Goal: Download file/media

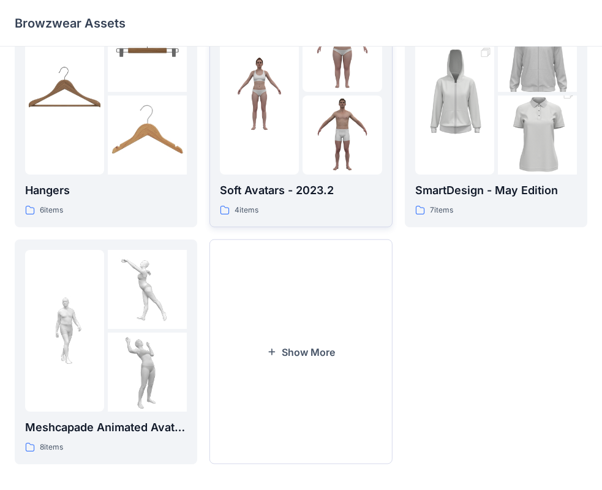
scroll to position [305, 0]
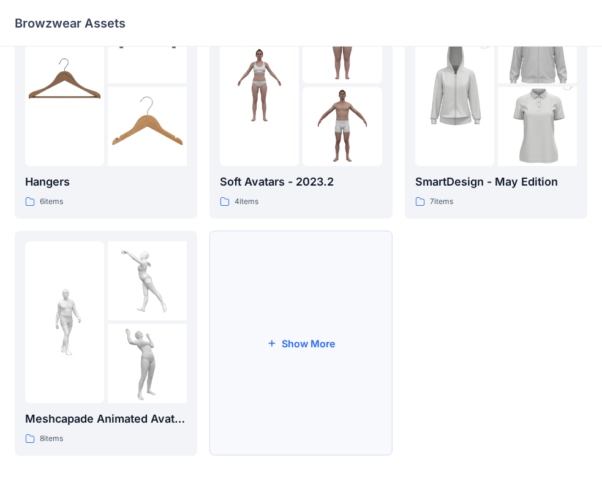
click at [271, 341] on icon "button" at bounding box center [272, 343] width 10 height 10
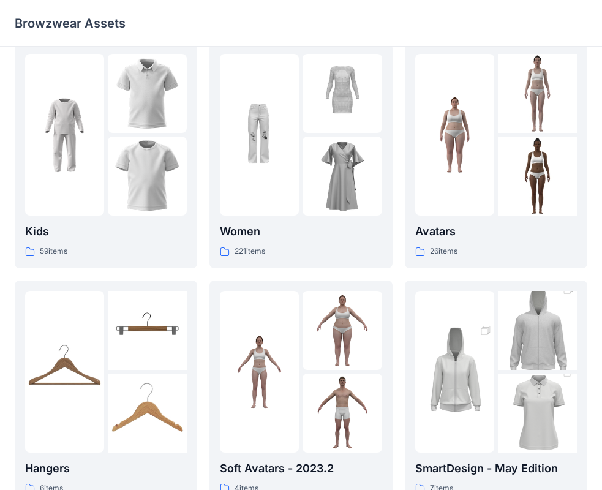
scroll to position [0, 0]
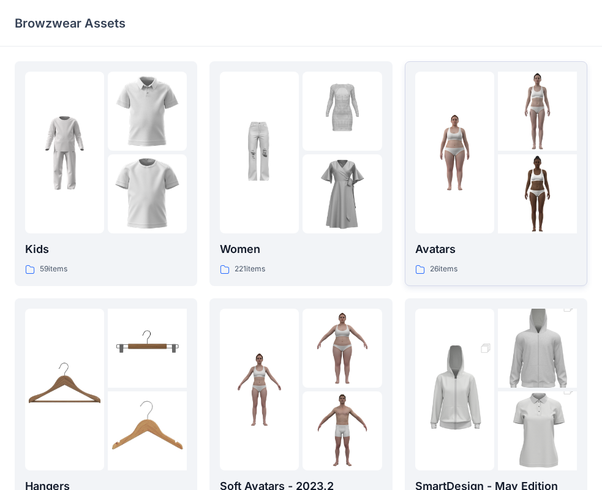
click at [452, 243] on p "Avatars" at bounding box center [496, 249] width 162 height 17
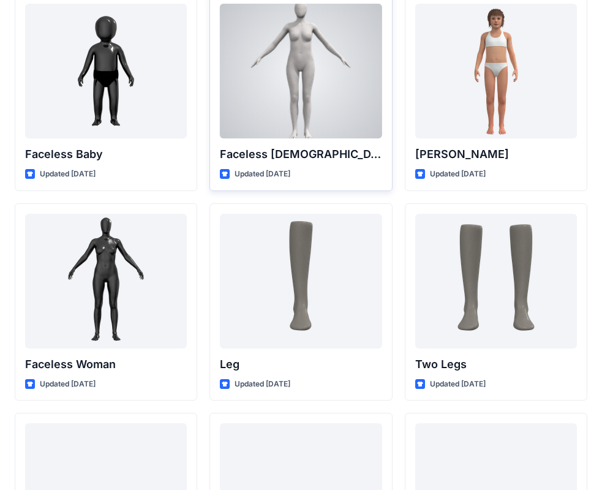
scroll to position [919, 0]
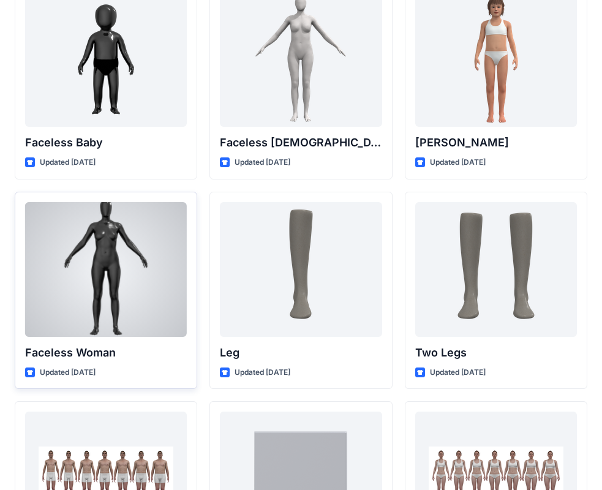
click at [80, 352] on p "Faceless Woman" at bounding box center [106, 352] width 162 height 17
click at [115, 297] on div at bounding box center [106, 269] width 162 height 135
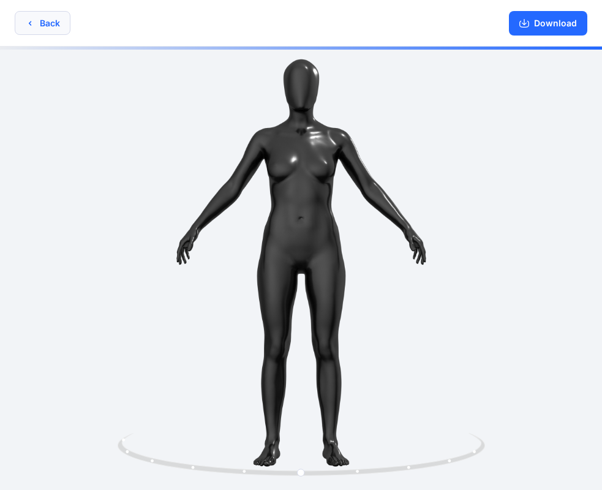
click at [33, 23] on icon "button" at bounding box center [30, 23] width 10 height 10
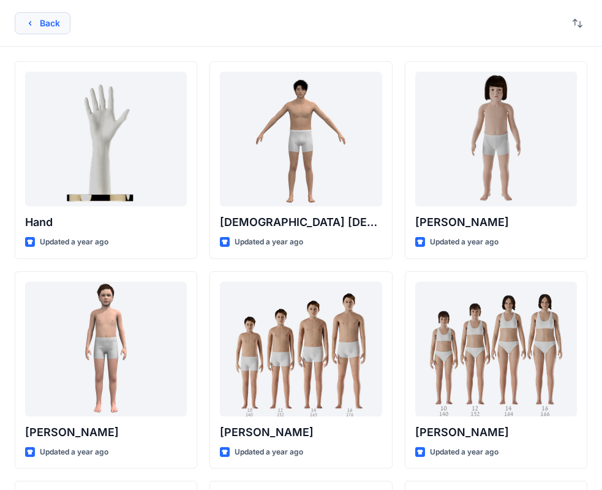
click at [44, 23] on button "Back" at bounding box center [43, 23] width 56 height 22
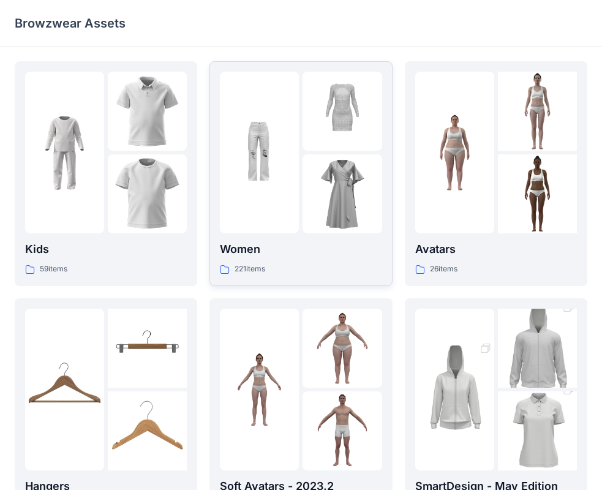
click at [243, 248] on p "Women" at bounding box center [301, 249] width 162 height 17
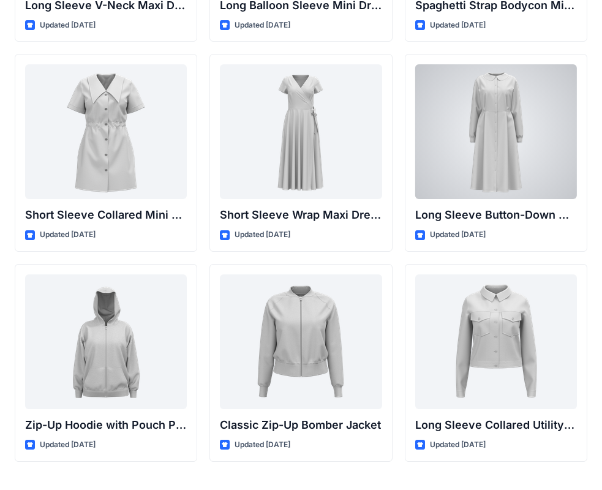
scroll to position [2136, 0]
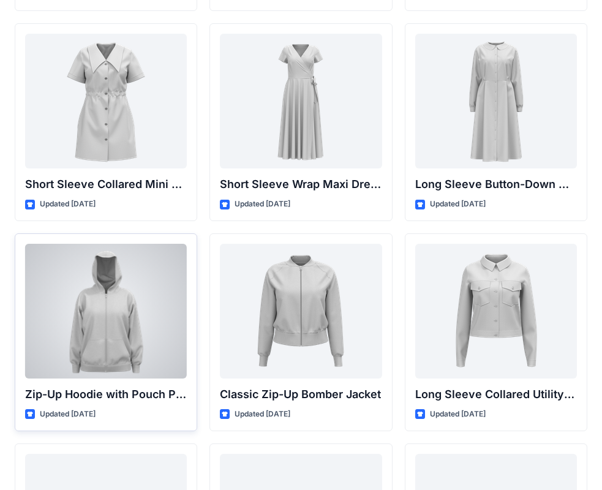
click at [111, 314] on div at bounding box center [106, 311] width 162 height 135
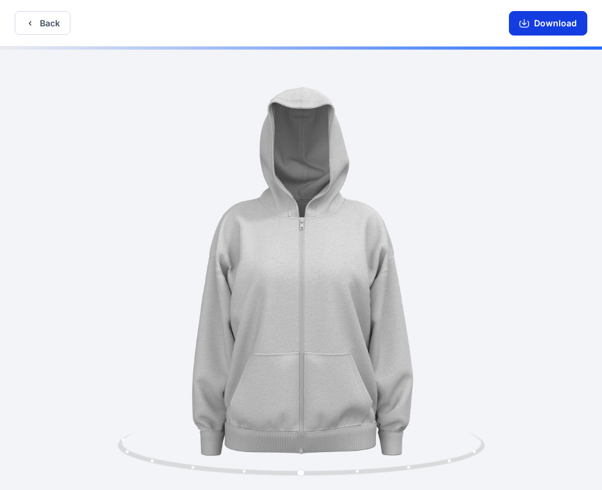
click at [546, 25] on button "Download" at bounding box center [548, 23] width 78 height 25
click at [535, 21] on button "Download" at bounding box center [548, 23] width 78 height 25
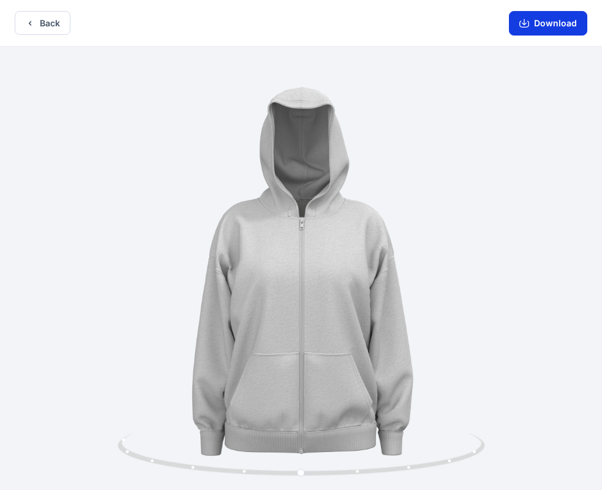
click at [525, 25] on icon "button" at bounding box center [524, 22] width 5 height 6
click at [545, 21] on button "Download" at bounding box center [548, 23] width 78 height 25
